Goal: Task Accomplishment & Management: Manage account settings

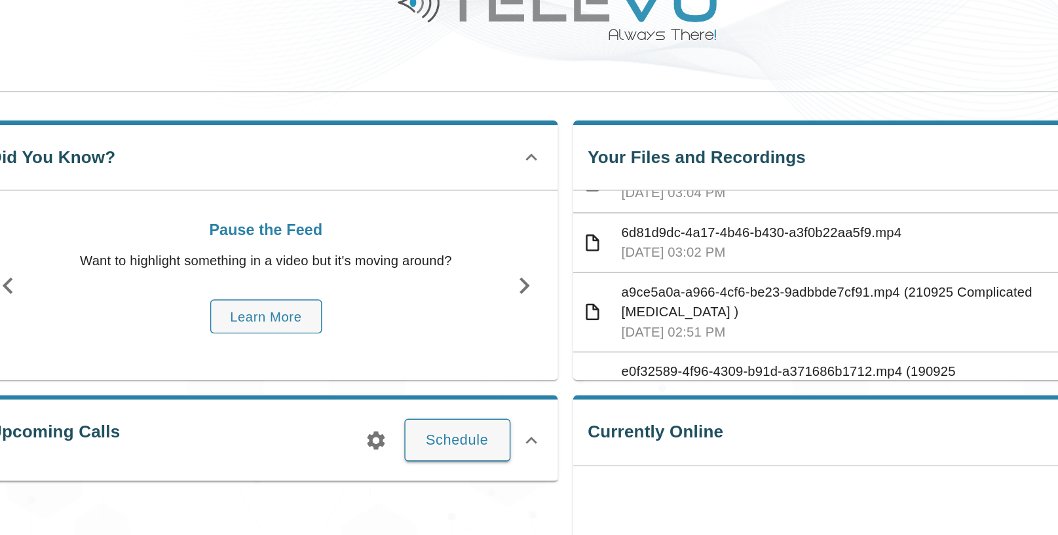
scroll to position [32, 0]
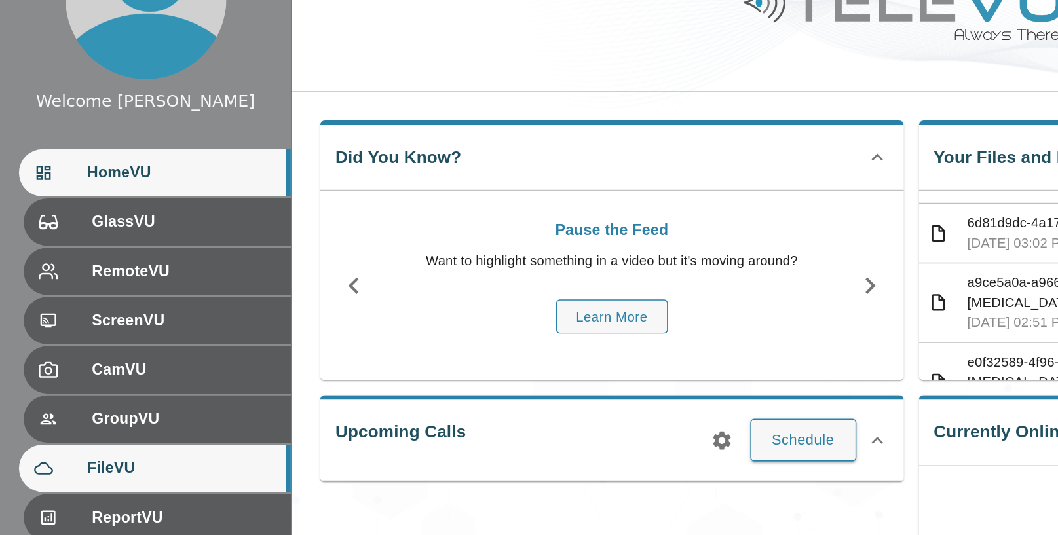
click at [89, 384] on span "FileVU" at bounding box center [125, 387] width 130 height 16
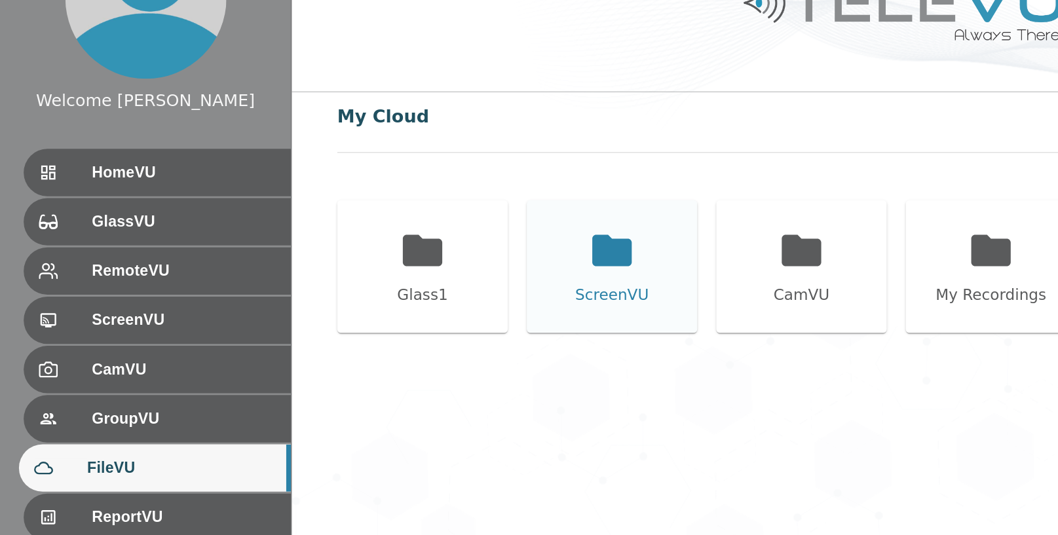
click at [410, 236] on icon at bounding box center [424, 236] width 28 height 22
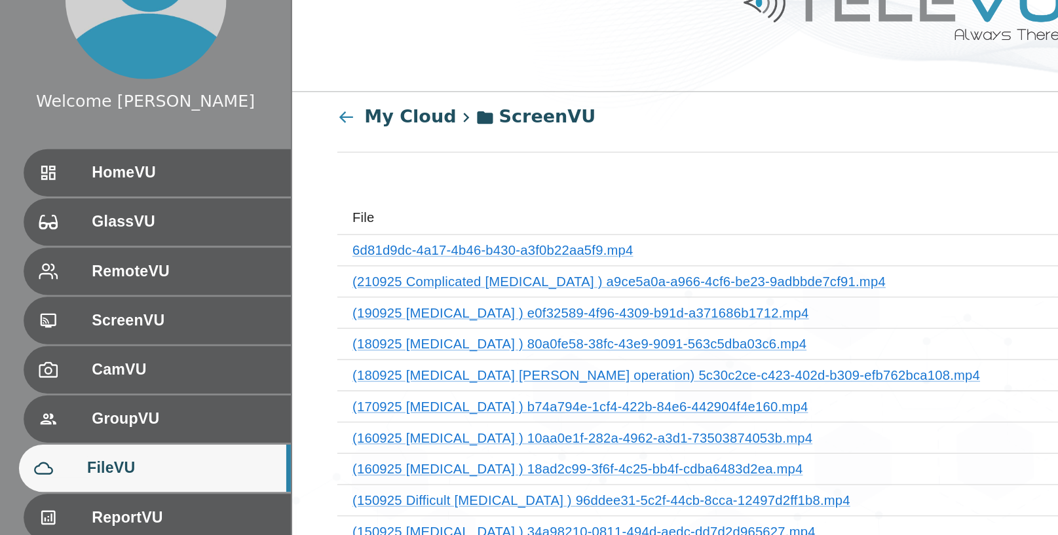
click at [410, 236] on link "6d81d9dc-4a17-4b46-b430-a3f0b22aa5f9.mp4" at bounding box center [341, 236] width 194 height 10
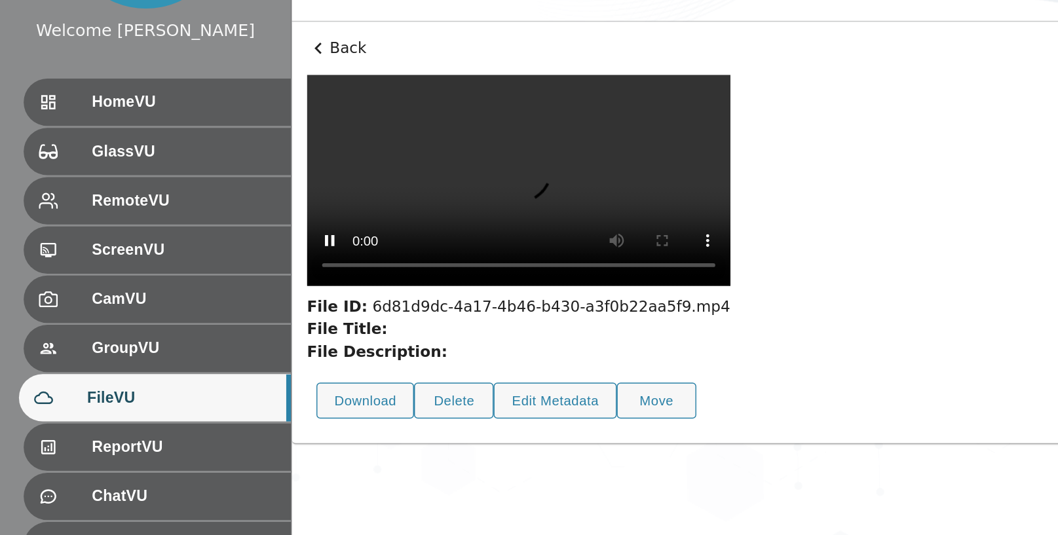
scroll to position [14, 0]
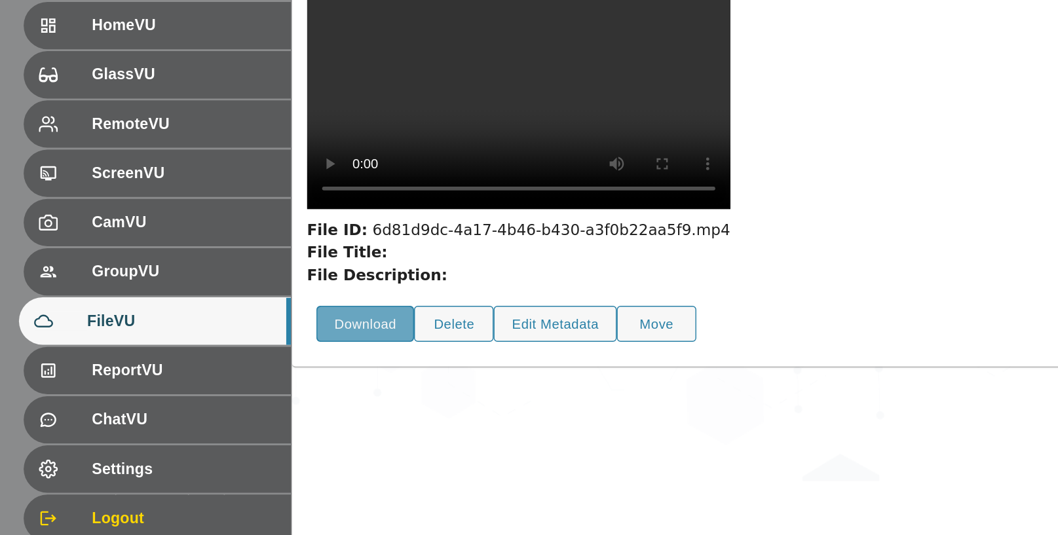
click at [264, 402] on button "Download" at bounding box center [252, 390] width 67 height 26
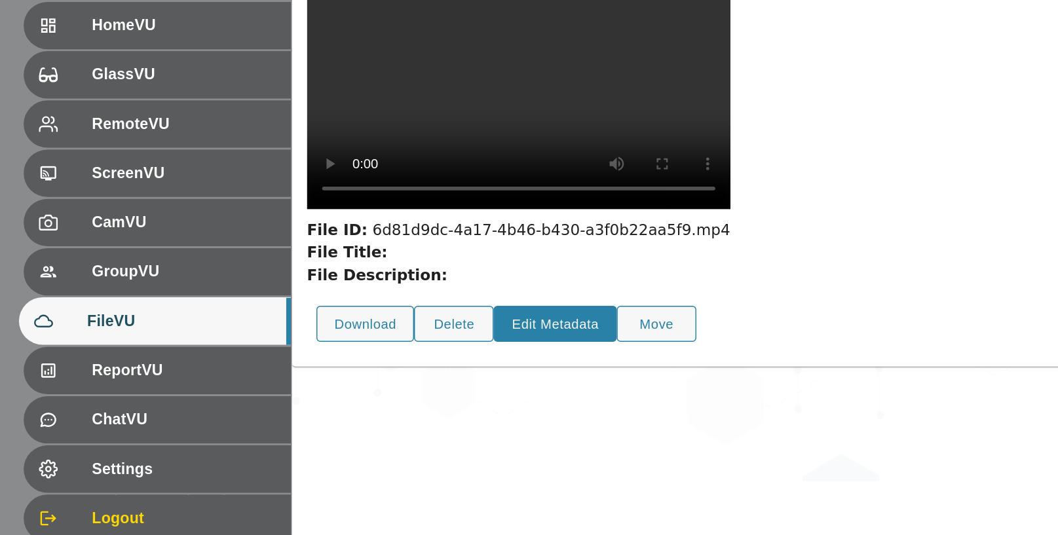
click at [397, 402] on button "Edit Metadata" at bounding box center [383, 390] width 85 height 26
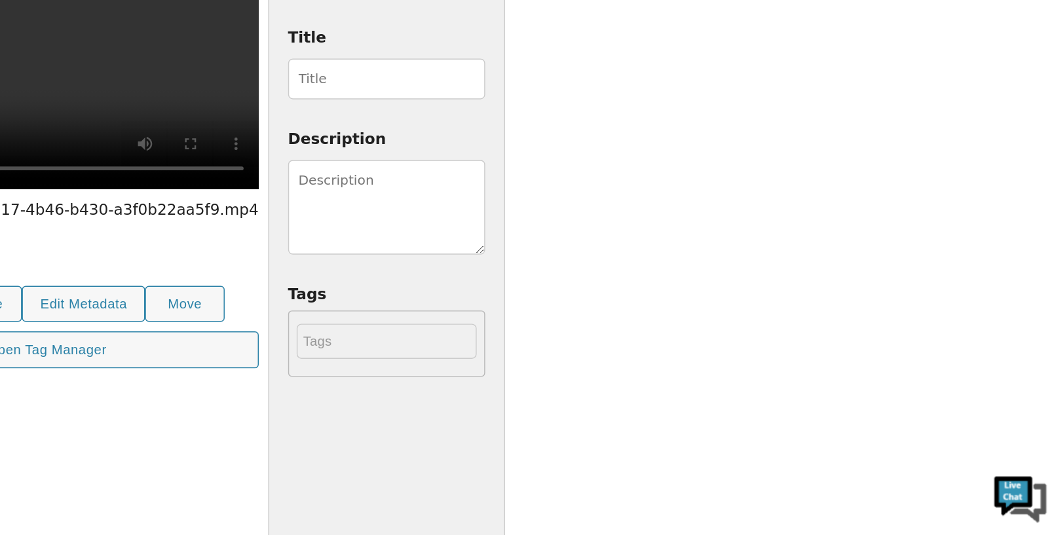
click at [662, 221] on input "Title" at bounding box center [594, 220] width 136 height 28
type input "220925 Excision of [MEDICAL_DATA]"
click at [662, 297] on textarea "Description" at bounding box center [594, 309] width 136 height 66
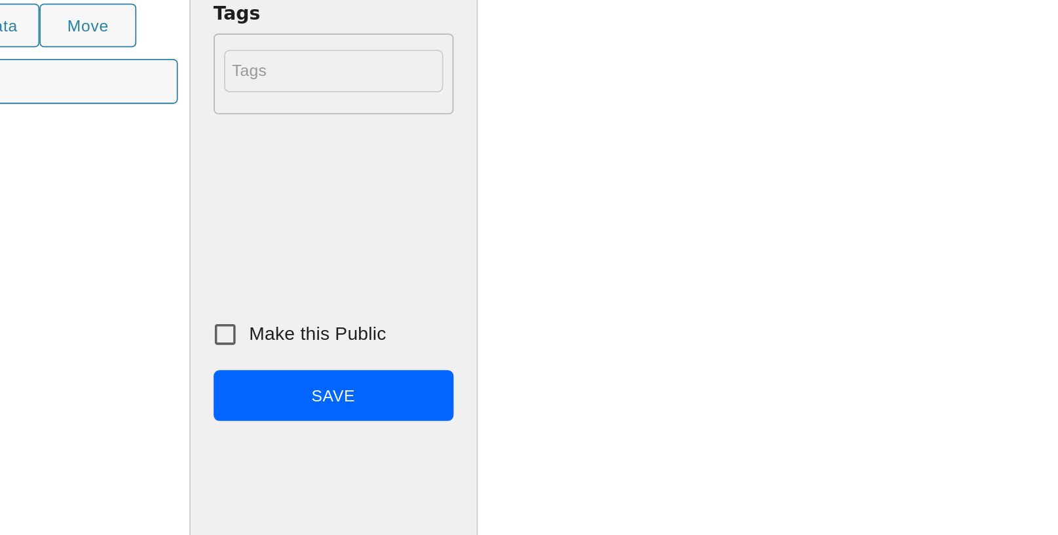
scroll to position [187, 0]
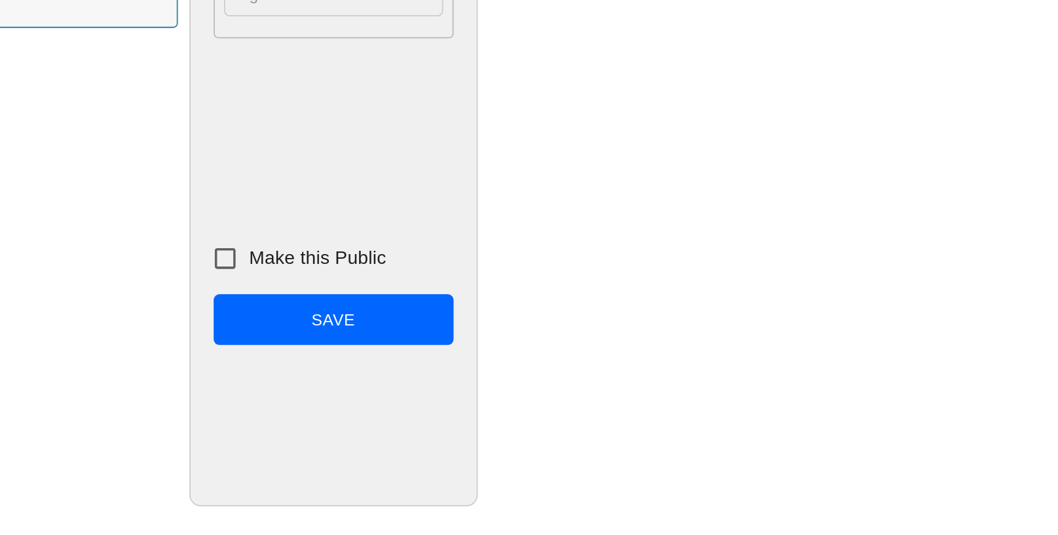
type textarea "[DEMOGRAPHIC_DATA] girl with hug [MEDICAL_DATA] involving left chest wall, axil…"
click at [546, 378] on input "Make this Public" at bounding box center [532, 378] width 28 height 28
checkbox input "true"
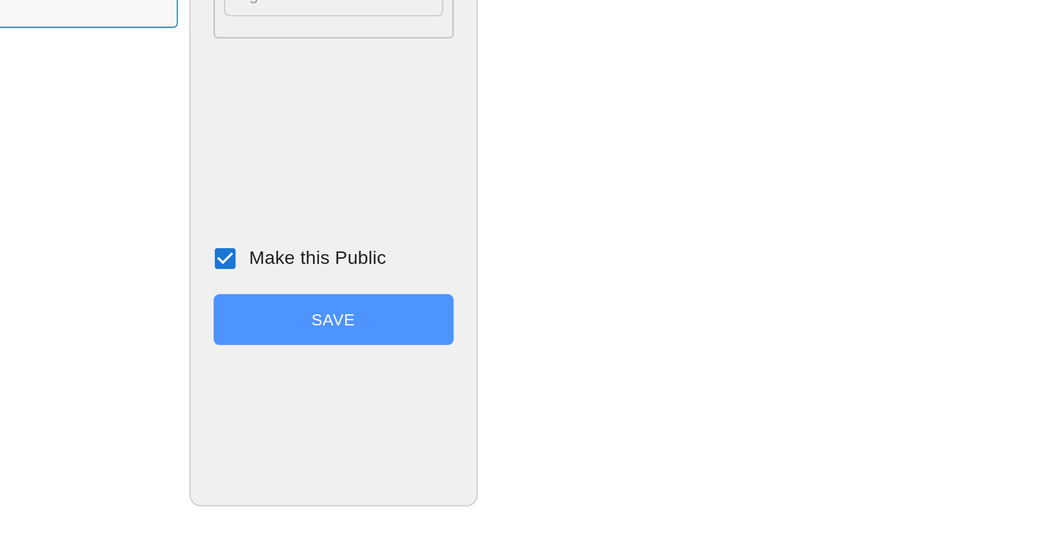
click at [662, 408] on button "Save" at bounding box center [594, 412] width 136 height 29
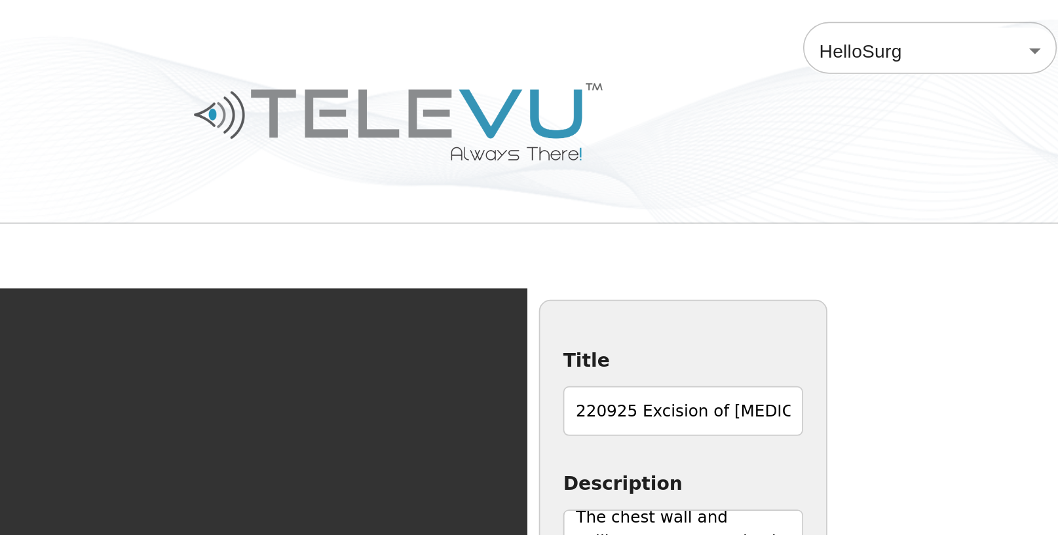
scroll to position [0, 0]
